Goal: Transaction & Acquisition: Purchase product/service

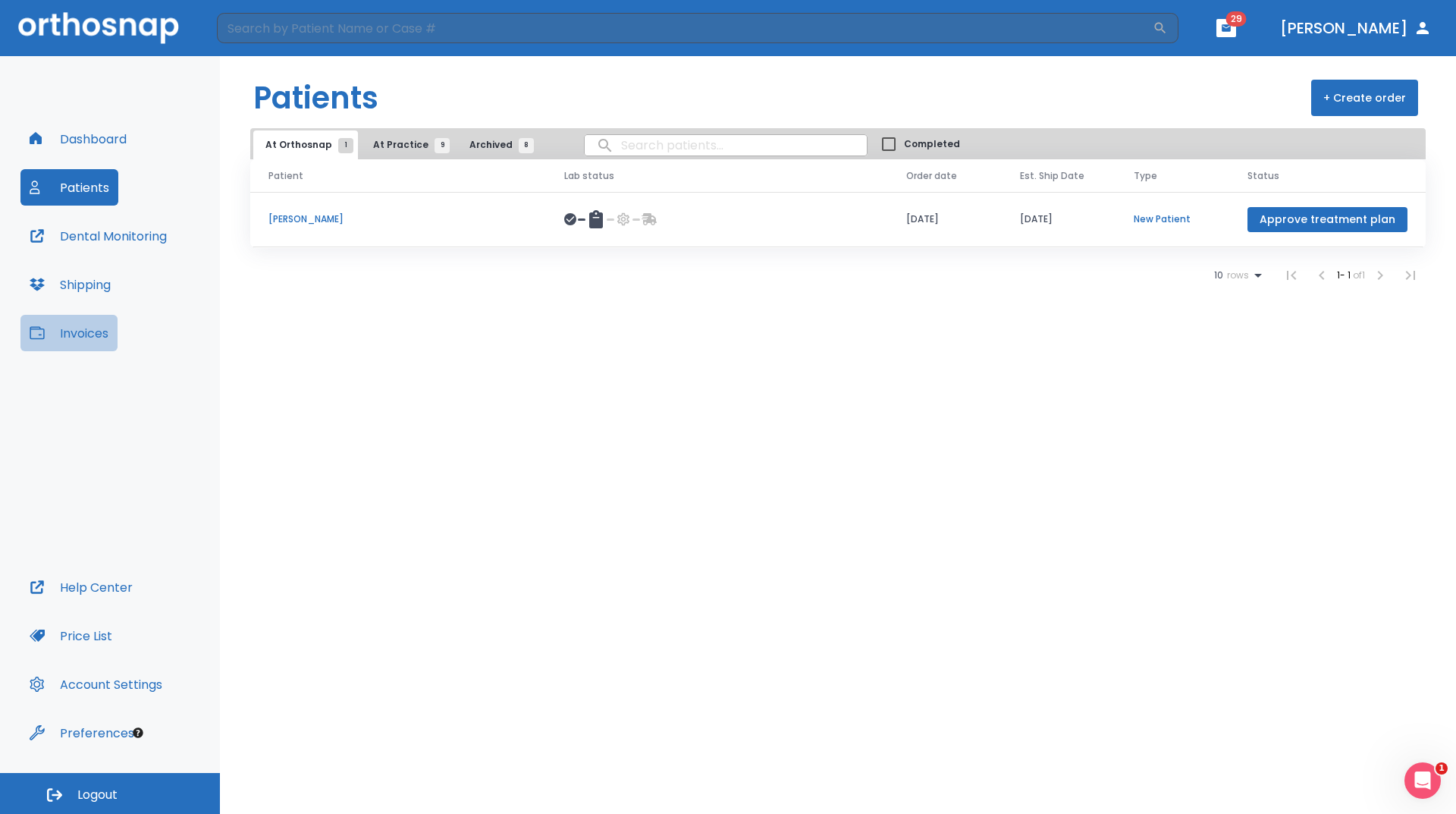
click at [88, 326] on button "Invoices" at bounding box center [69, 333] width 97 height 37
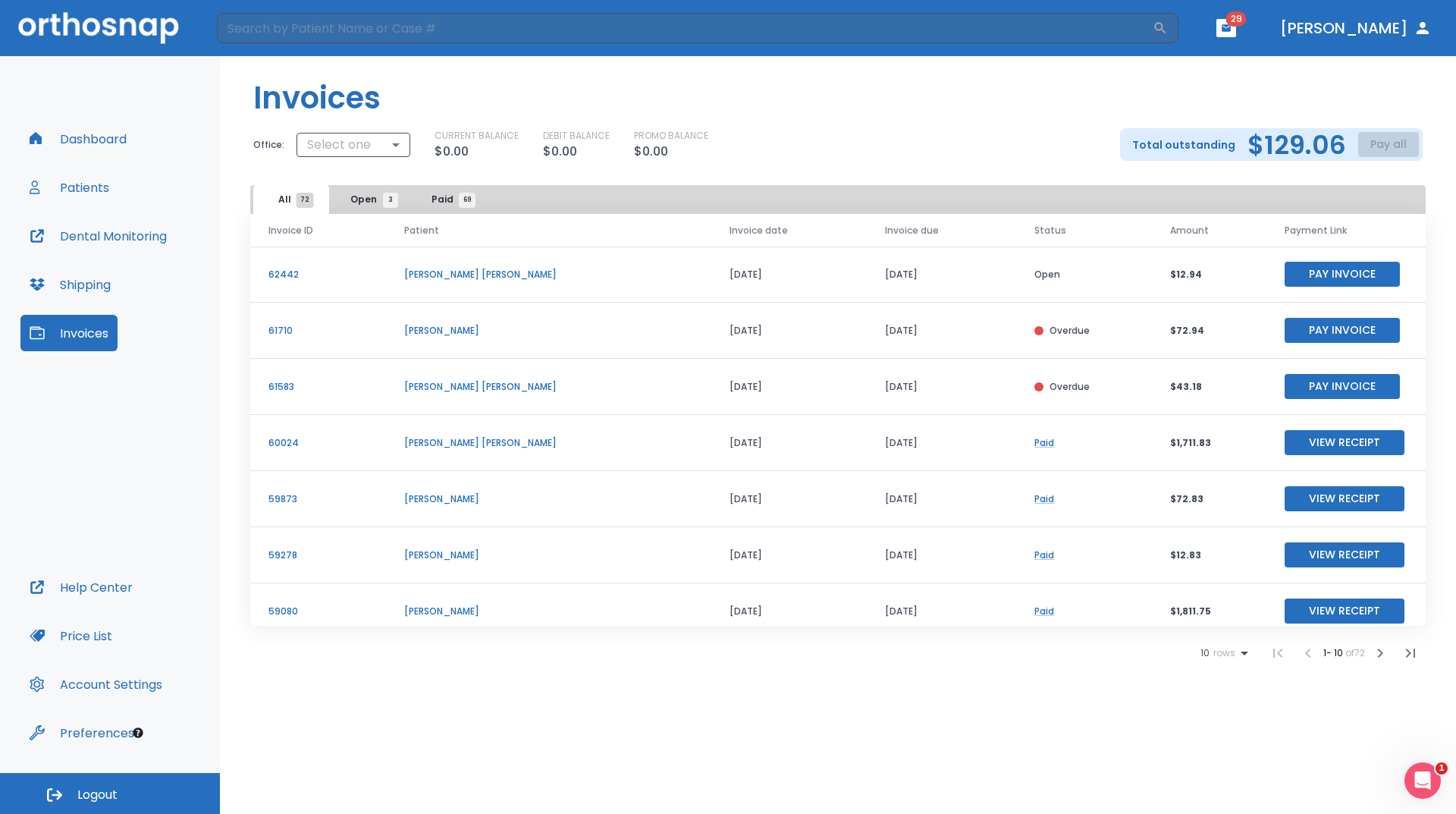
click at [1355, 114] on header "Invoices" at bounding box center [838, 92] width 1236 height 72
click at [1356, 141] on div "Total outstanding $129.06 Pay all" at bounding box center [1271, 144] width 303 height 33
drag, startPoint x: 1378, startPoint y: 144, endPoint x: 1386, endPoint y: 144, distance: 8.0
click at [1379, 144] on div "Total outstanding $129.06 Pay all" at bounding box center [1271, 144] width 303 height 33
click at [1386, 144] on div "Total outstanding $129.06 Pay all" at bounding box center [1271, 144] width 303 height 33
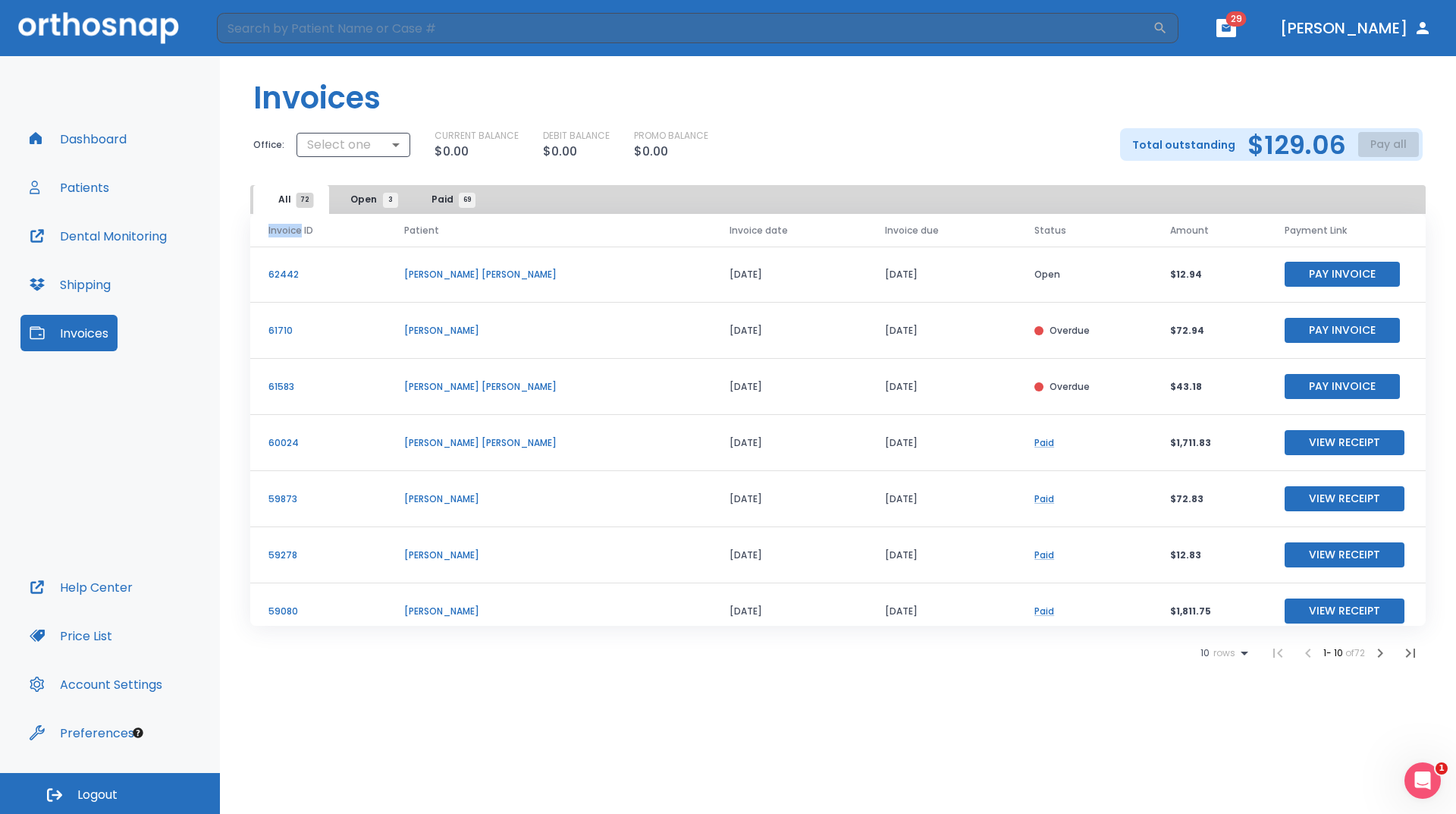
click at [1387, 144] on div "Total outstanding $129.06 Pay all" at bounding box center [1271, 144] width 303 height 33
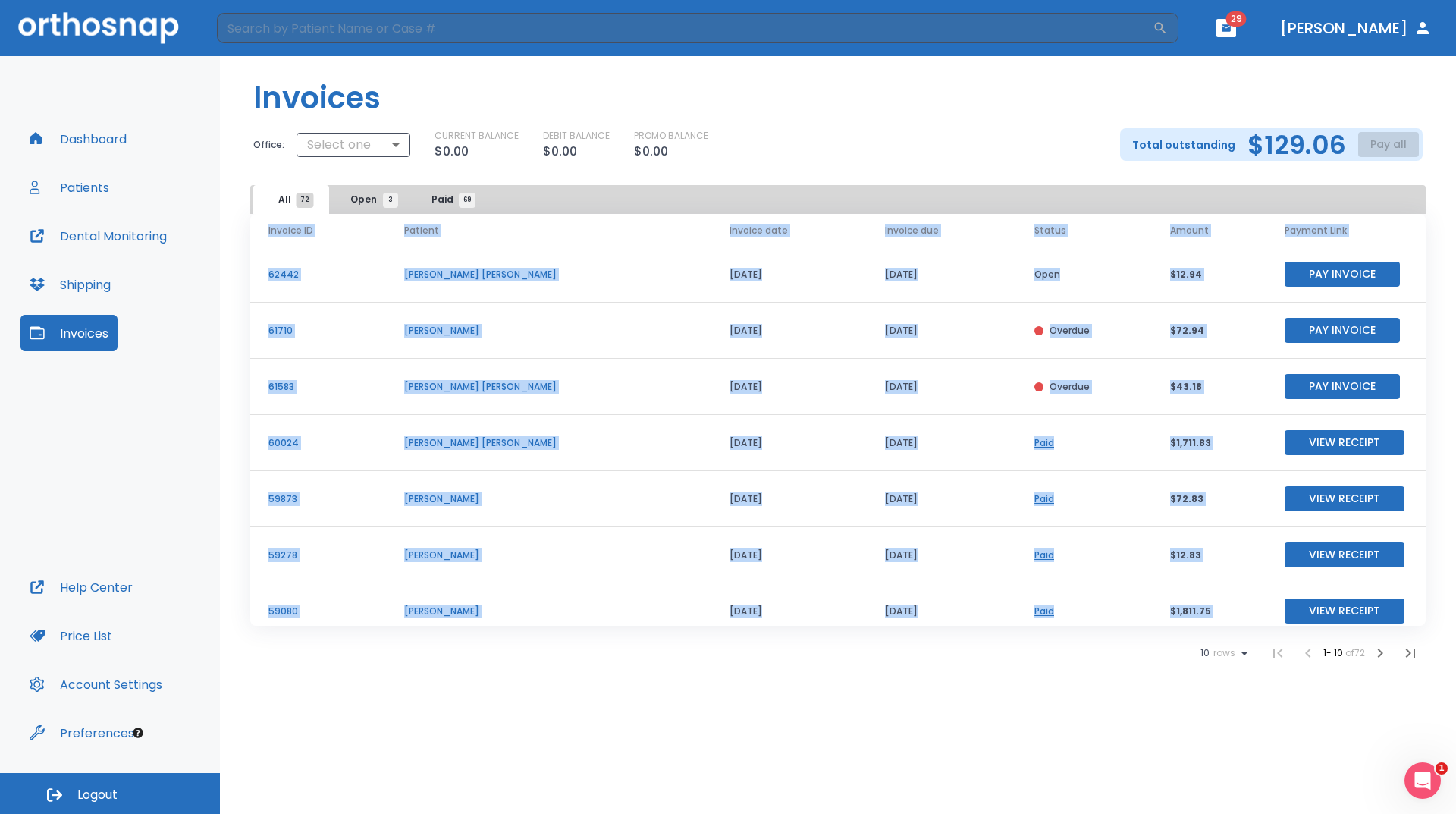
click at [1388, 144] on div "Total outstanding $129.06 Pay all" at bounding box center [1271, 144] width 303 height 33
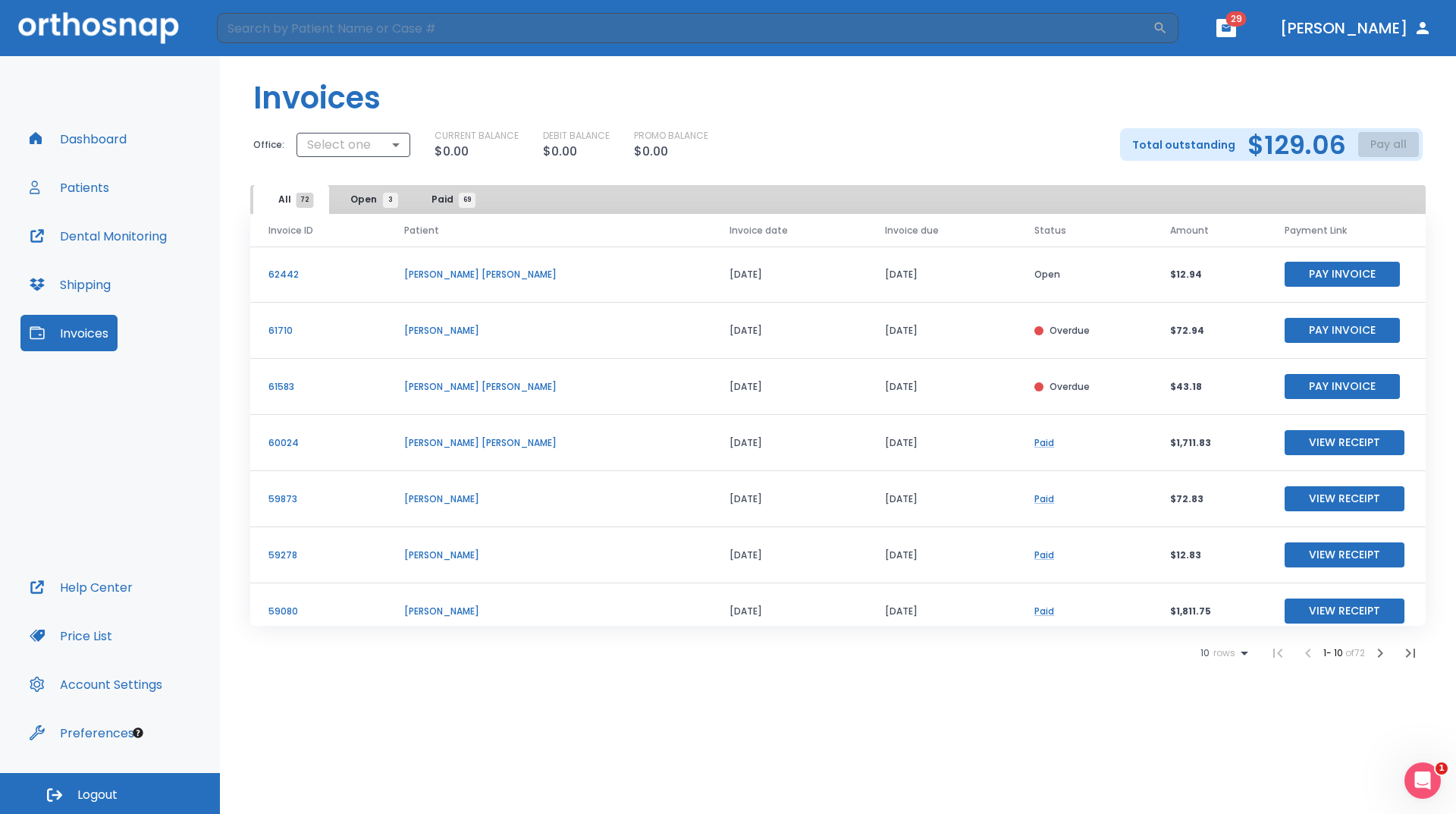
click at [1388, 148] on div "Total outstanding $129.06 Pay all" at bounding box center [1271, 144] width 303 height 33
click at [381, 141] on body "​ 29 [PERSON_NAME] Dashboard Patients Dental Monitoring Shipping Invoices Help …" at bounding box center [728, 407] width 1456 height 814
click at [362, 210] on li "Comfort Dental - [PERSON_NAME]" at bounding box center [382, 207] width 233 height 27
type input "2597"
click at [1388, 149] on button "Pay all" at bounding box center [1388, 144] width 61 height 25
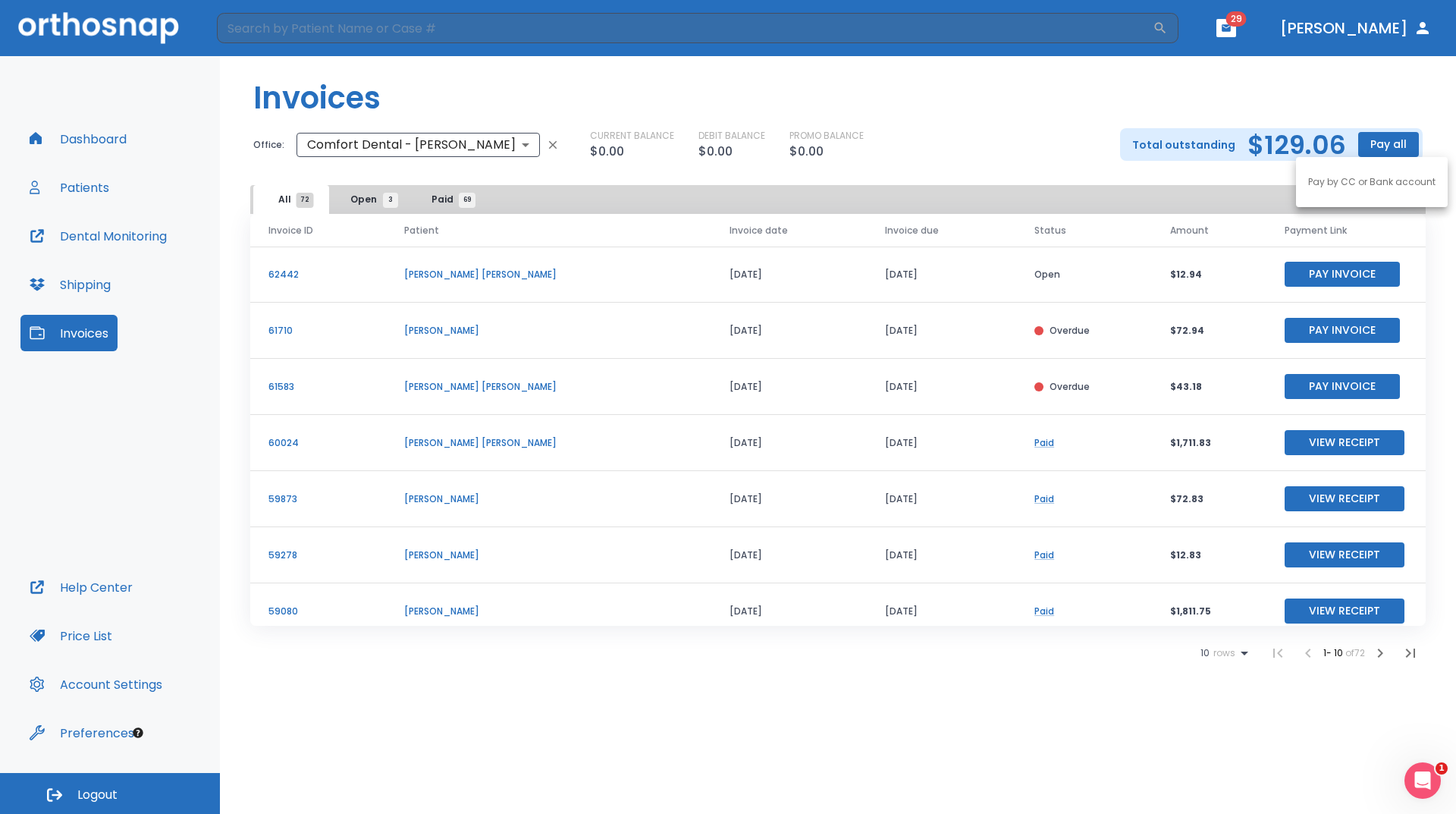
click at [1384, 139] on div at bounding box center [728, 407] width 1456 height 814
click at [1382, 147] on button "Pay all" at bounding box center [1388, 144] width 61 height 25
click at [1357, 188] on p "Pay by CC or Bank account" at bounding box center [1372, 182] width 127 height 14
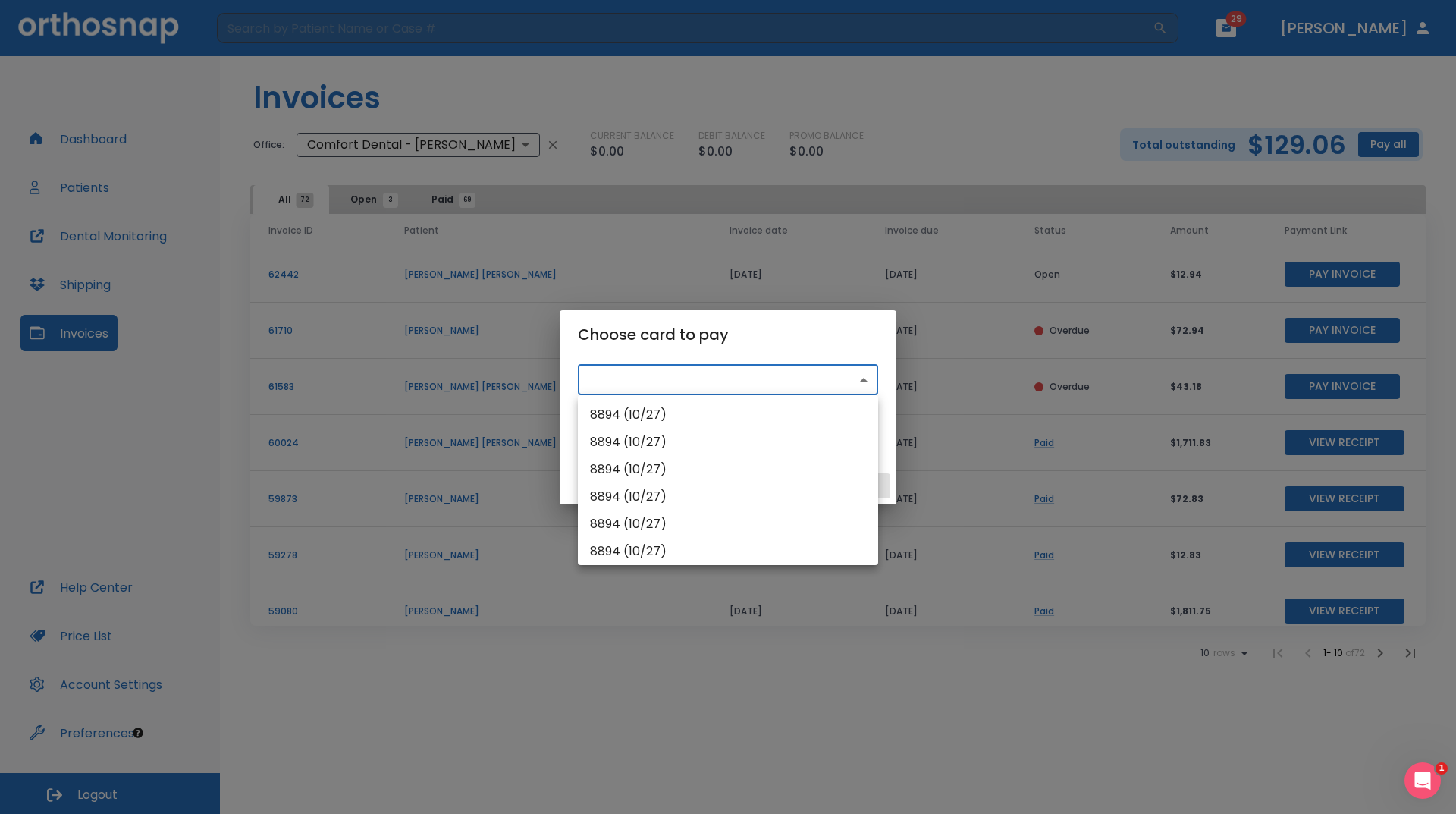
click at [733, 388] on body "​ 29 [PERSON_NAME] Dashboard Patients Dental Monitoring Shipping Invoices Help …" at bounding box center [728, 407] width 1456 height 814
click at [676, 415] on li "8894 (10/27)" at bounding box center [728, 415] width 301 height 27
type input "src_1RlxCwHMfdBZStQ1x0EhiigB"
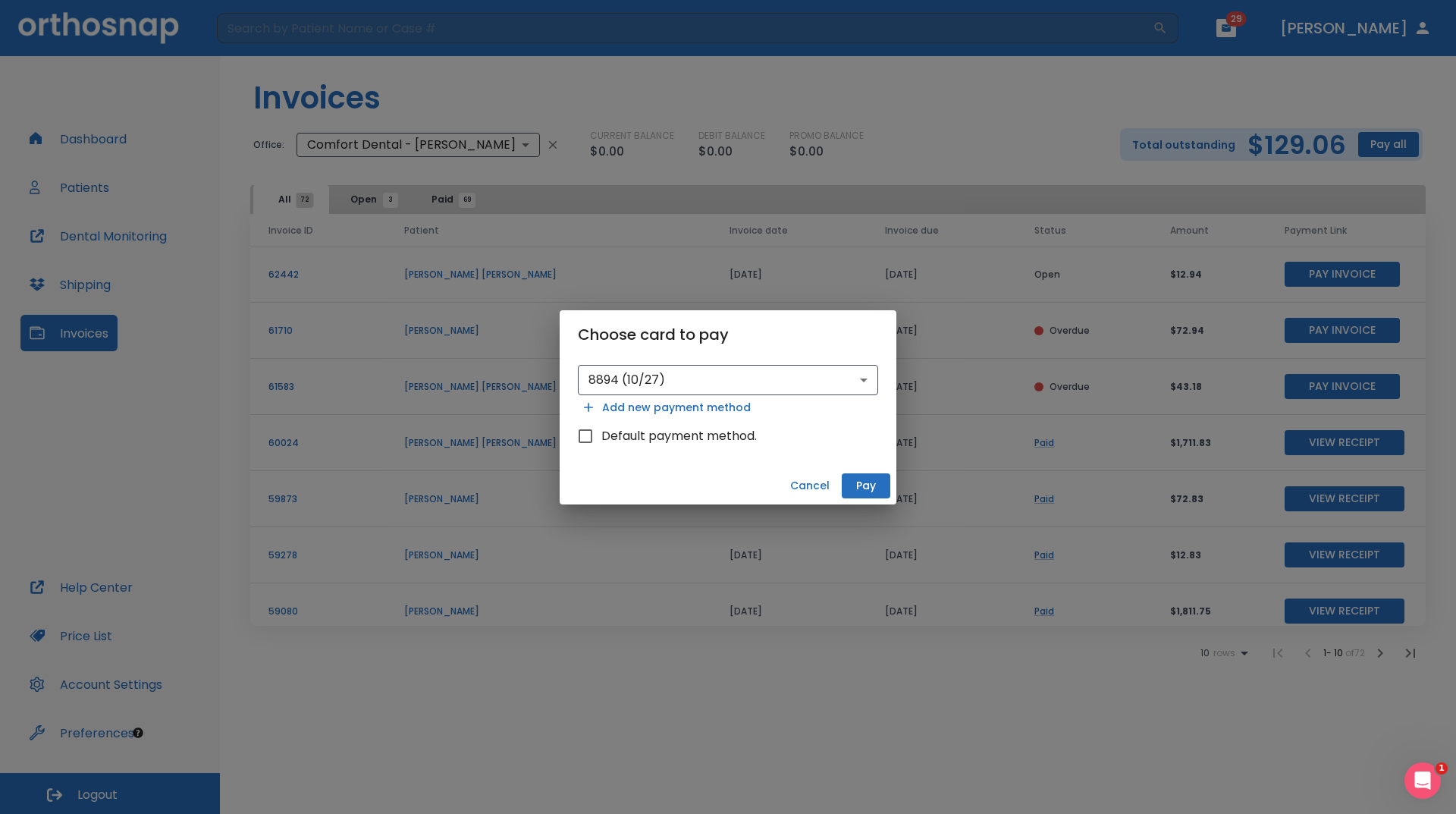
click at [726, 438] on span "Default payment method." at bounding box center [679, 436] width 155 height 18
click at [601, 438] on input "Default payment method." at bounding box center [585, 436] width 32 height 32
checkbox input "true"
click at [864, 488] on button "Pay" at bounding box center [866, 486] width 49 height 25
drag, startPoint x: 1213, startPoint y: 106, endPoint x: 1209, endPoint y: 139, distance: 33.2
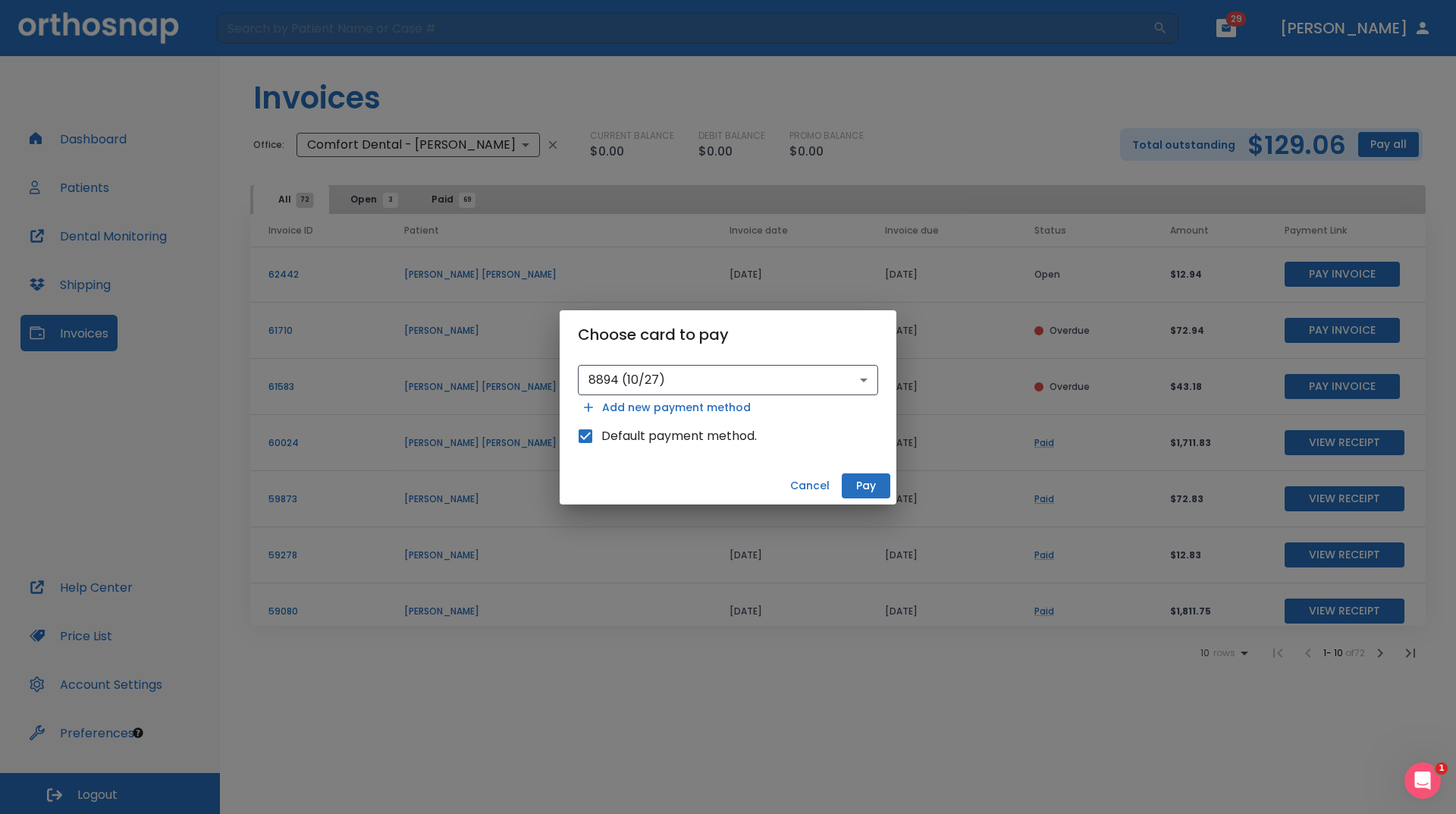
click at [1214, 107] on div "Choose card to pay 8894 (10/27) src_1RlxCwHMfdBZStQ1x0EhiigB ​ Add new payment …" at bounding box center [728, 407] width 1456 height 814
click at [1236, 228] on div "Choose card to pay 8894 (10/27) src_1RlxCwHMfdBZStQ1x0EhiigB ​ Add new payment …" at bounding box center [728, 407] width 1456 height 814
click at [867, 484] on button "Pay" at bounding box center [866, 486] width 49 height 25
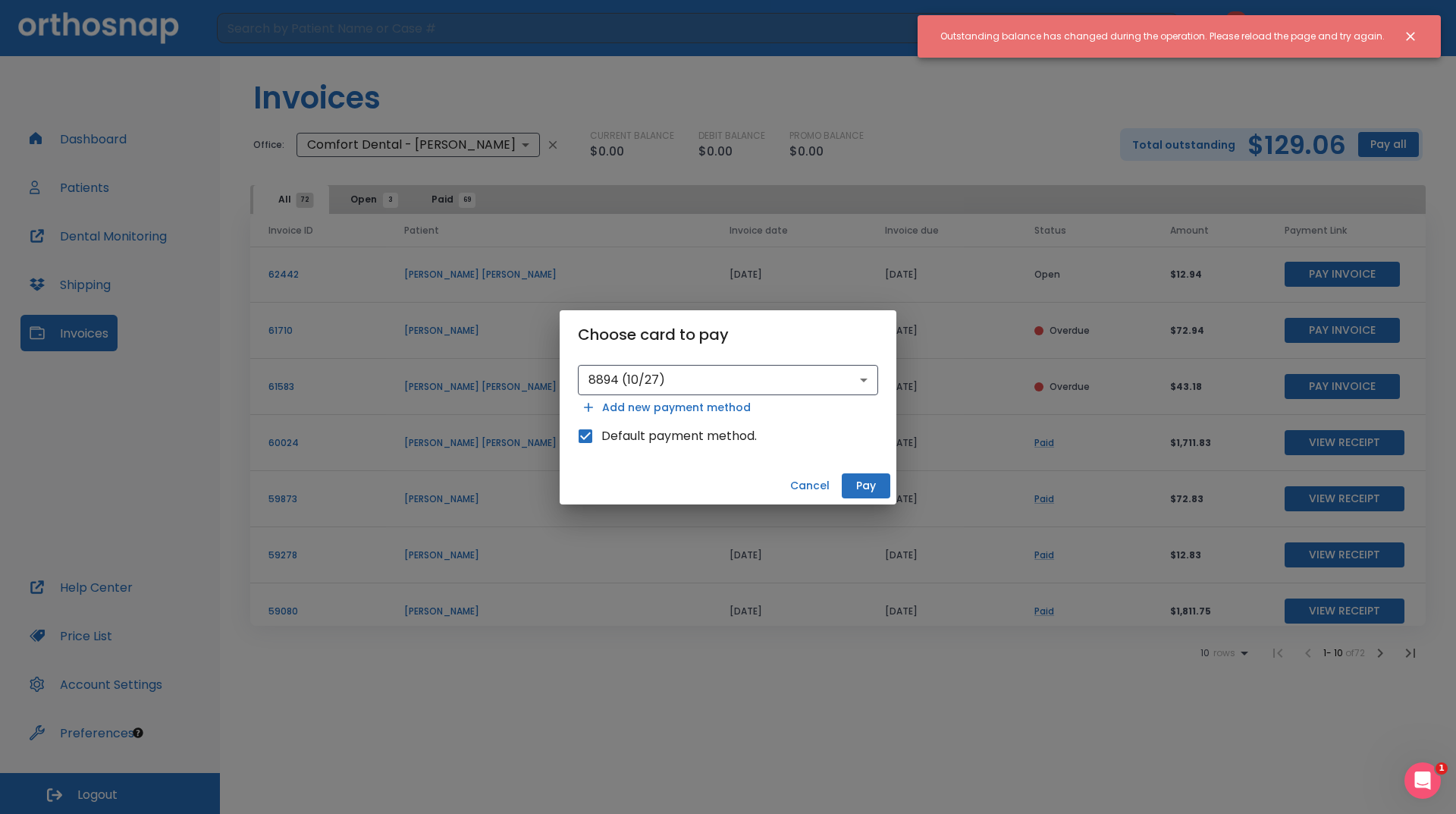
click at [1408, 36] on icon "Close notification" at bounding box center [1410, 37] width 15 height 15
